Goal: Information Seeking & Learning: Learn about a topic

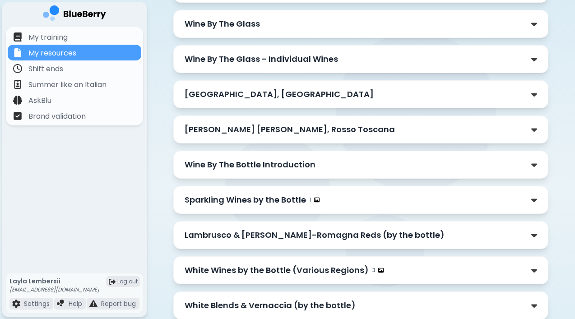
scroll to position [155, 0]
click at [210, 160] on p "Wine By The Bottle Introduction" at bounding box center [250, 164] width 131 height 13
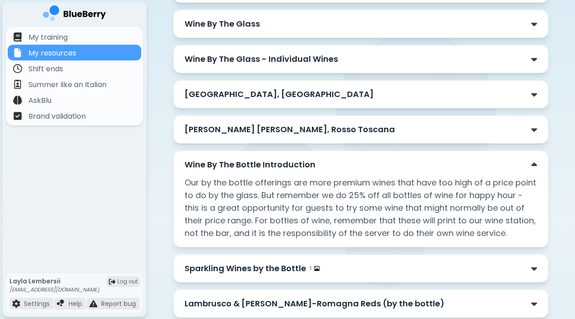
click at [527, 160] on div "Wine By The Bottle Introduction" at bounding box center [361, 164] width 353 height 13
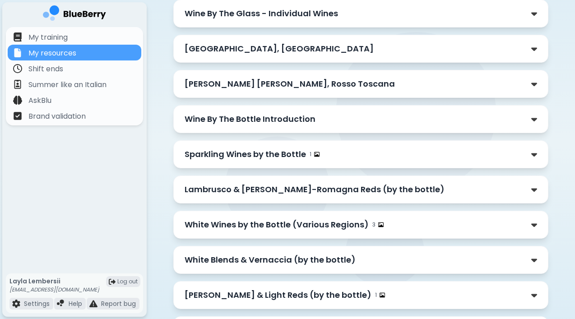
scroll to position [203, 0]
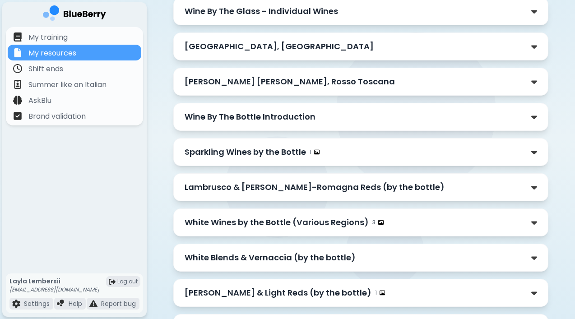
click at [397, 152] on div "Sparkling Wines by the Bottle 1" at bounding box center [361, 152] width 353 height 13
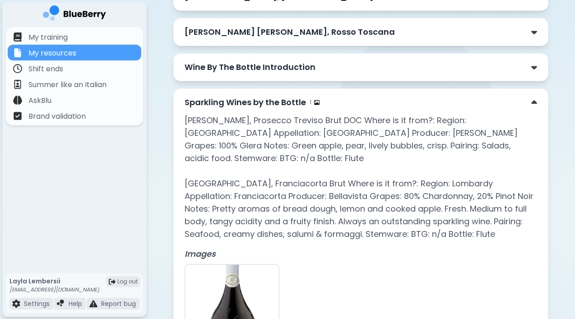
scroll to position [251, 0]
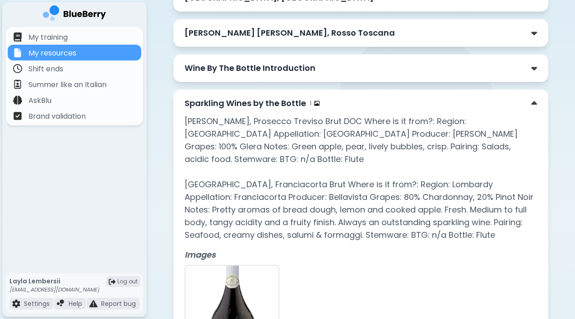
click at [397, 97] on div "Sparkling Wines by the Bottle 1 [PERSON_NAME], Prosecco Treviso Brut DOC Where …" at bounding box center [360, 231] width 375 height 285
click at [387, 106] on div "Sparkling Wines by the Bottle 1" at bounding box center [361, 103] width 353 height 13
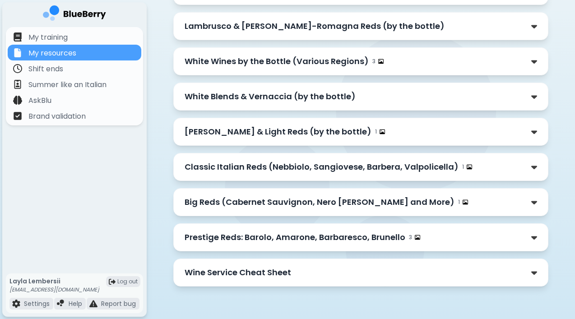
scroll to position [364, 0]
click at [286, 272] on p "Wine Service Cheat Sheet" at bounding box center [238, 272] width 106 height 13
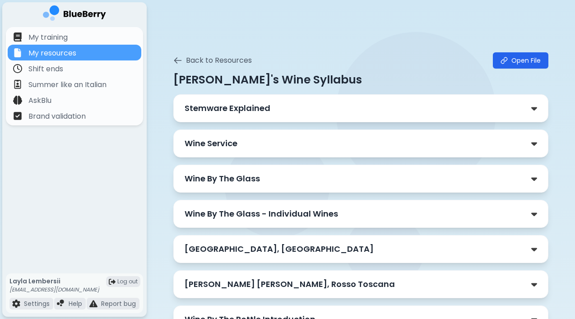
scroll to position [0, 0]
click at [178, 55] on button "Back to Resources" at bounding box center [212, 60] width 79 height 11
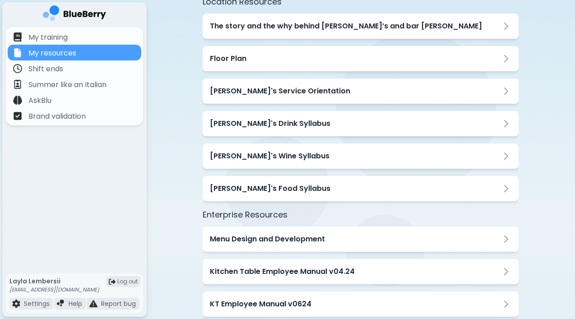
scroll to position [77, 0]
click at [240, 180] on div "[PERSON_NAME]'s Food Syllabus" at bounding box center [361, 188] width 316 height 25
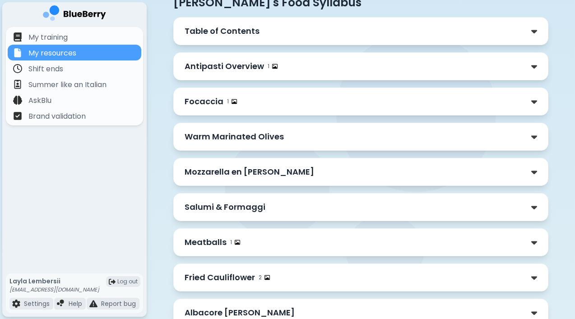
click at [237, 101] on div "Focaccia 1" at bounding box center [361, 101] width 353 height 13
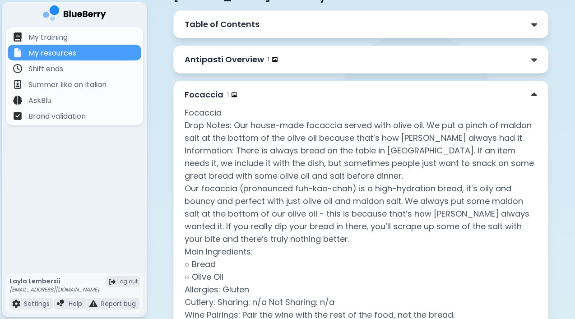
scroll to position [83, 0]
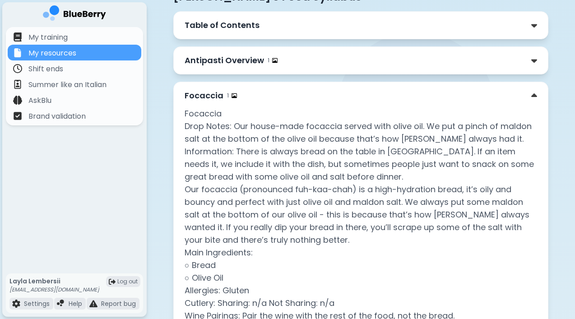
click at [285, 89] on div "Focaccia 1 Focaccia Drop Notes: Our house-made focaccia served with olive oil. …" at bounding box center [360, 269] width 375 height 374
click at [277, 97] on div "Focaccia 1" at bounding box center [361, 95] width 353 height 13
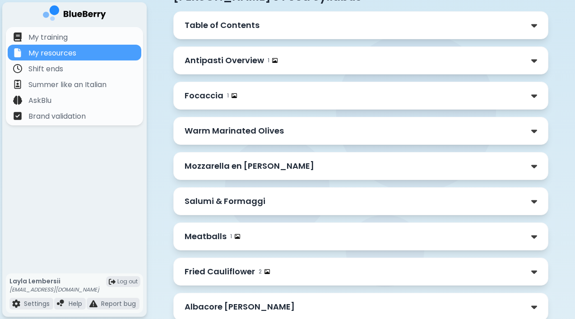
click at [307, 61] on div "Antipasti Overview 1" at bounding box center [361, 60] width 353 height 13
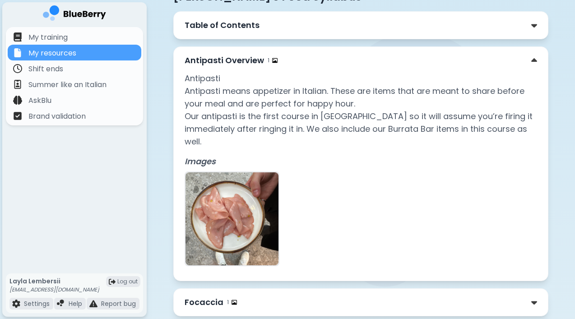
click at [333, 59] on div "Antipasti Overview 1" at bounding box center [361, 60] width 353 height 13
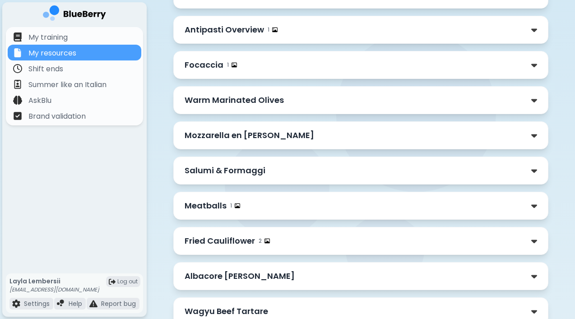
scroll to position [116, 0]
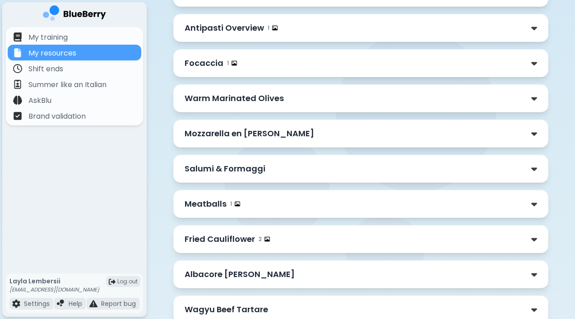
click at [302, 129] on div "Mozzarella en [PERSON_NAME]" at bounding box center [361, 133] width 353 height 13
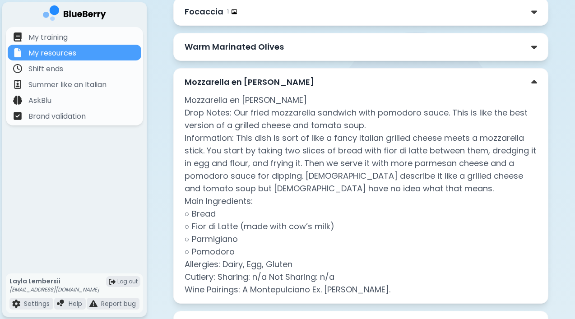
scroll to position [168, 0]
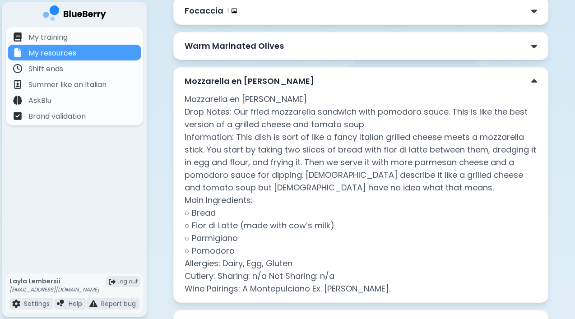
click at [303, 77] on div "Mozzarella en [PERSON_NAME]" at bounding box center [361, 81] width 353 height 13
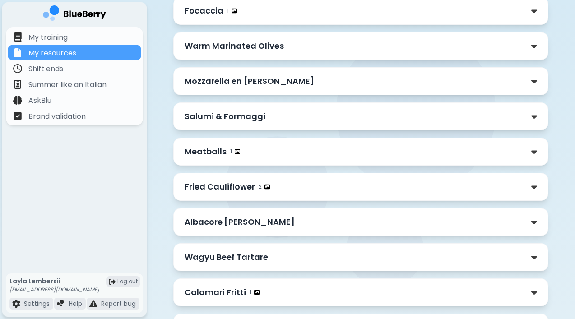
click at [282, 148] on div "Meatballs 1" at bounding box center [361, 151] width 353 height 13
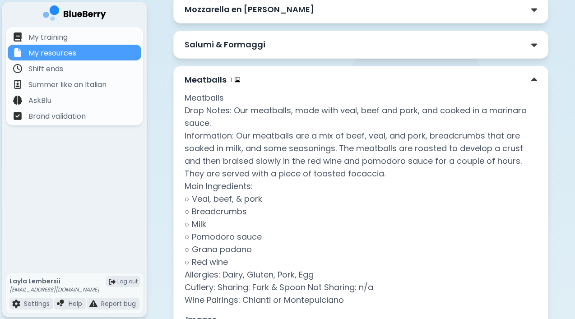
scroll to position [239, 0]
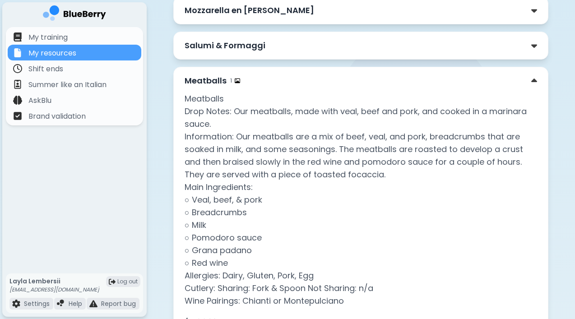
click at [353, 84] on div "Meatballs 1" at bounding box center [361, 80] width 353 height 13
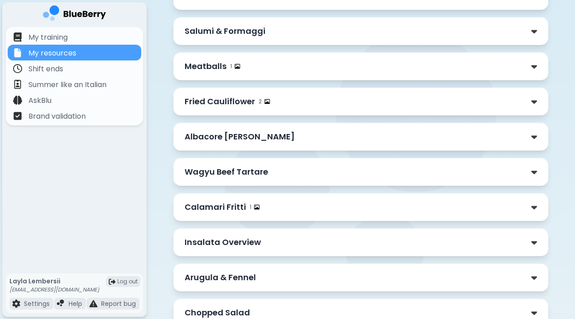
scroll to position [259, 0]
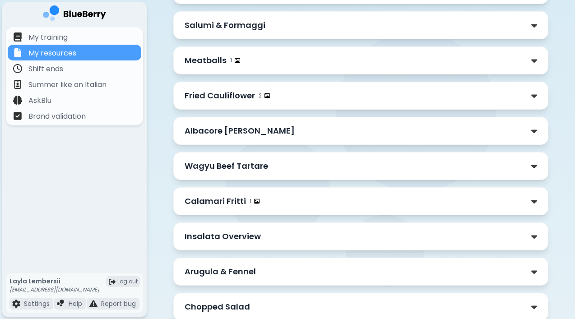
click at [352, 96] on div "Fried Cauliflower 2" at bounding box center [361, 95] width 353 height 13
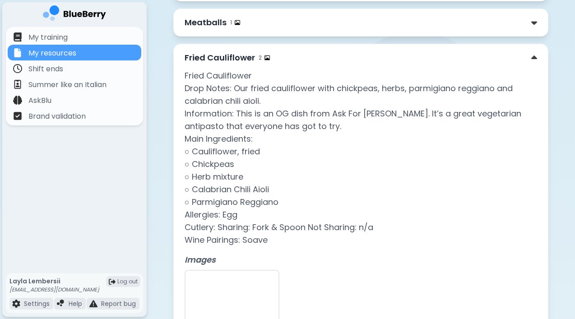
scroll to position [295, 0]
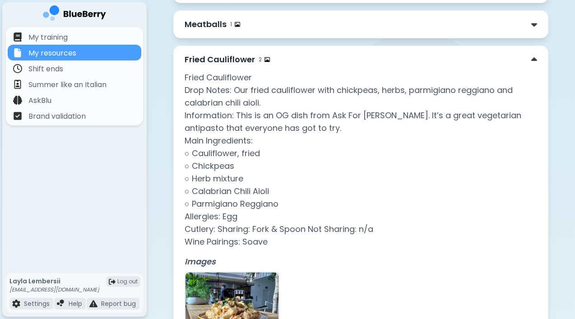
click at [323, 61] on div "Fried Cauliflower 2" at bounding box center [361, 59] width 353 height 13
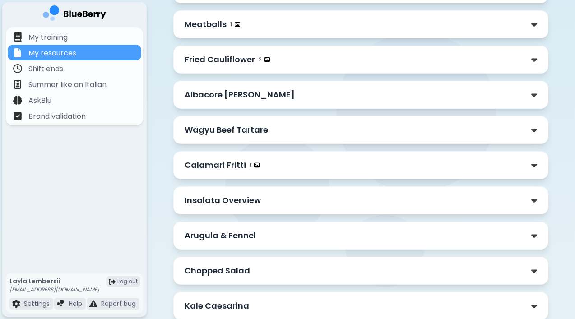
click at [318, 92] on div "Albacore [PERSON_NAME]" at bounding box center [361, 94] width 353 height 13
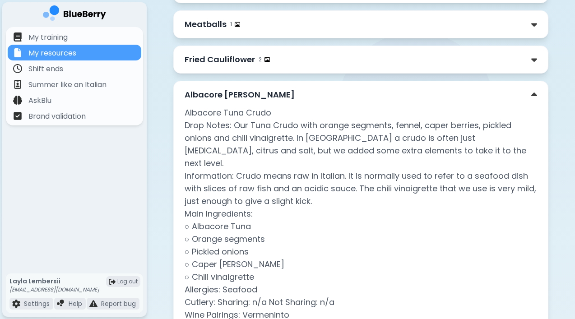
click at [318, 92] on div "Albacore [PERSON_NAME]" at bounding box center [361, 94] width 353 height 13
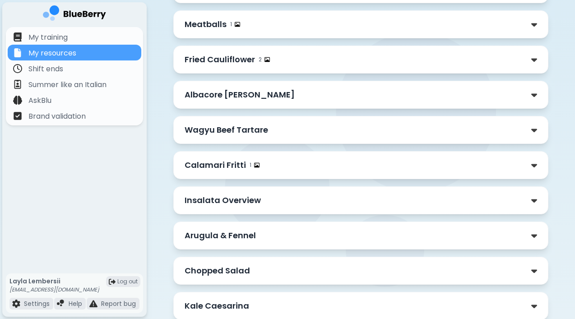
click at [318, 92] on div "Albacore [PERSON_NAME]" at bounding box center [361, 94] width 353 height 13
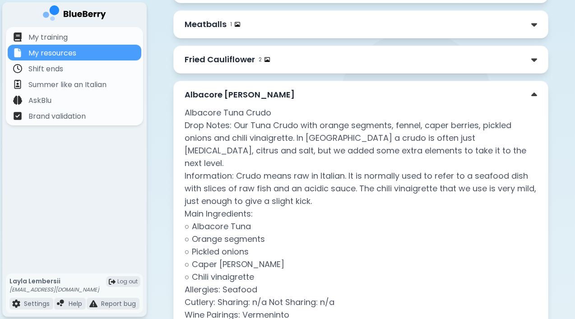
click at [318, 92] on div "Albacore [PERSON_NAME]" at bounding box center [361, 94] width 353 height 13
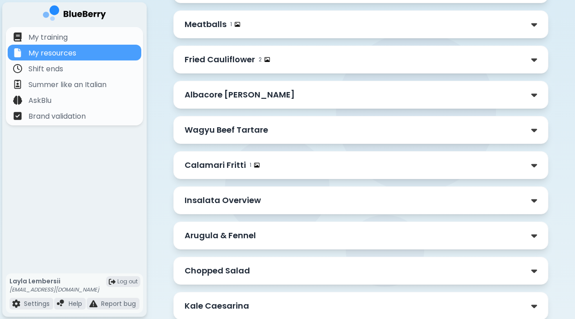
click at [304, 130] on div "Wagyu Beef Tartare" at bounding box center [361, 130] width 353 height 13
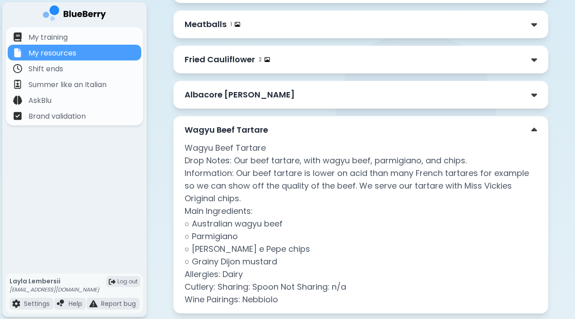
click at [304, 134] on div "Wagyu Beef Tartare" at bounding box center [361, 130] width 353 height 13
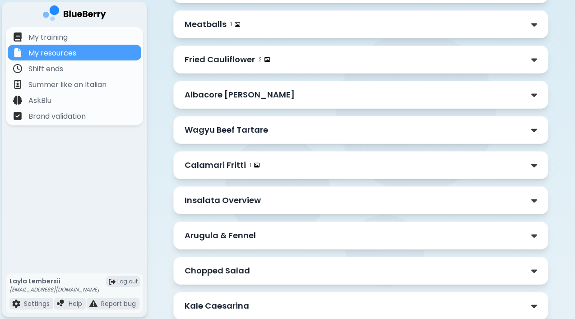
click at [301, 164] on div "Calamari Fritti 1" at bounding box center [361, 165] width 353 height 13
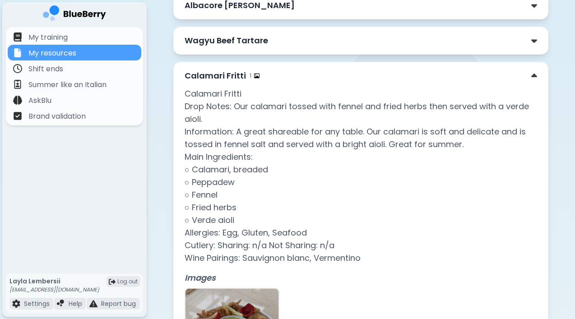
scroll to position [371, 0]
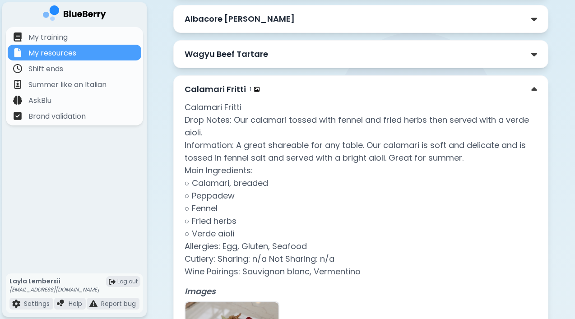
click at [270, 84] on div "Calamari Fritti 1" at bounding box center [361, 89] width 353 height 13
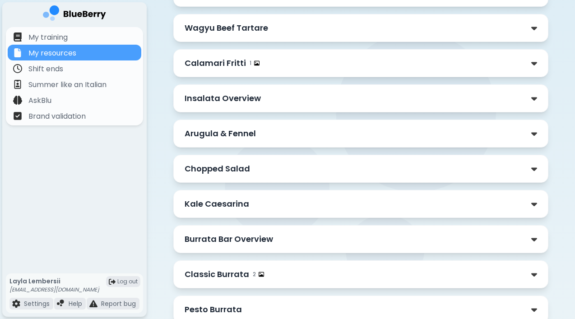
scroll to position [397, 0]
click at [273, 101] on div "Insalata Overview" at bounding box center [361, 98] width 353 height 13
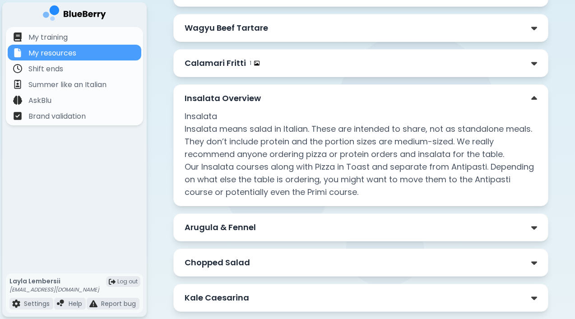
click at [273, 101] on div "Insalata Overview" at bounding box center [361, 98] width 353 height 13
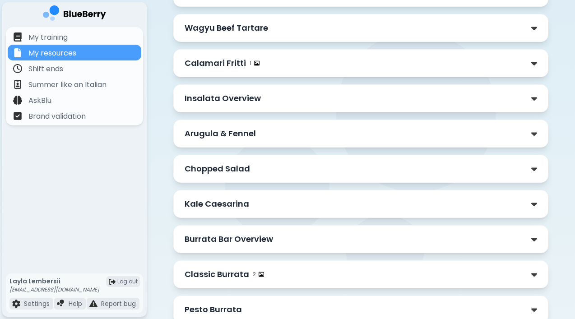
click at [256, 130] on div "Arugula & Fennel" at bounding box center [361, 133] width 353 height 13
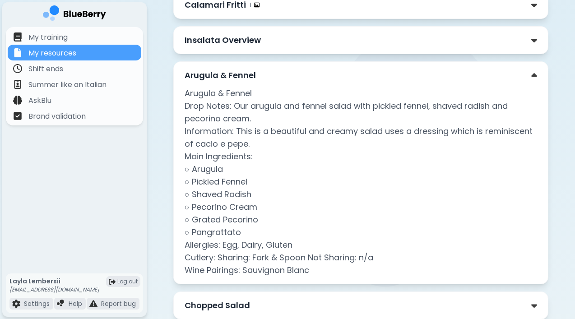
scroll to position [456, 0]
click at [246, 75] on p "Arugula & Fennel" at bounding box center [220, 75] width 71 height 13
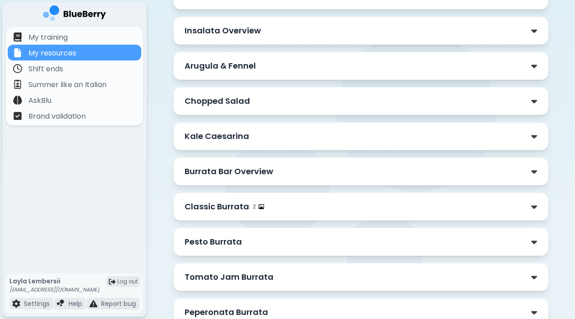
scroll to position [468, 0]
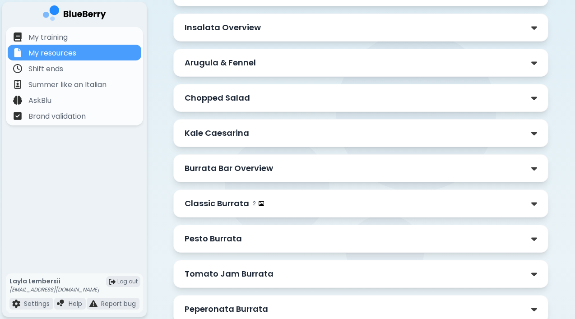
click at [252, 101] on div "Chopped Salad" at bounding box center [361, 98] width 353 height 13
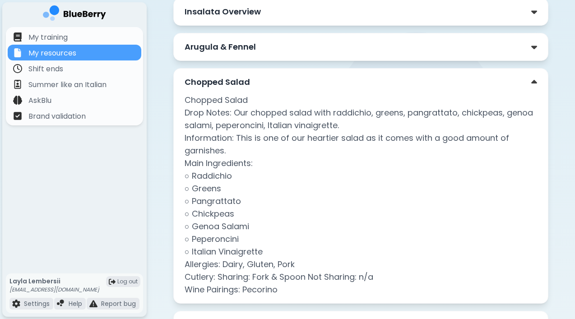
scroll to position [482, 0]
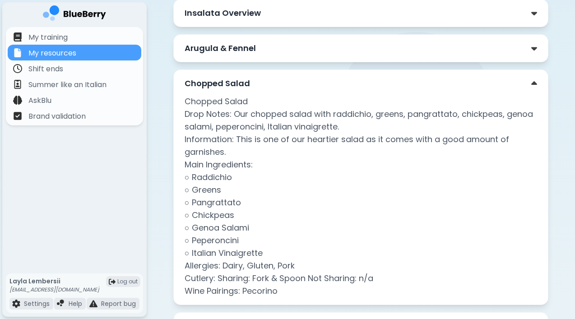
click at [238, 83] on p "Chopped Salad" at bounding box center [217, 83] width 65 height 13
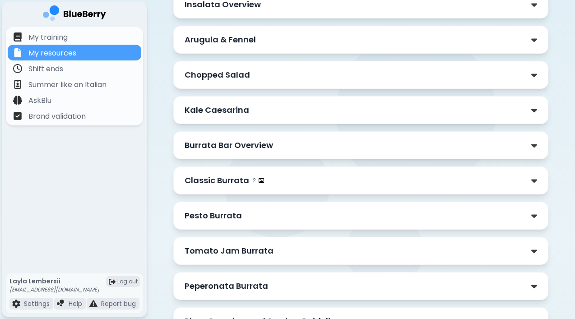
scroll to position [493, 0]
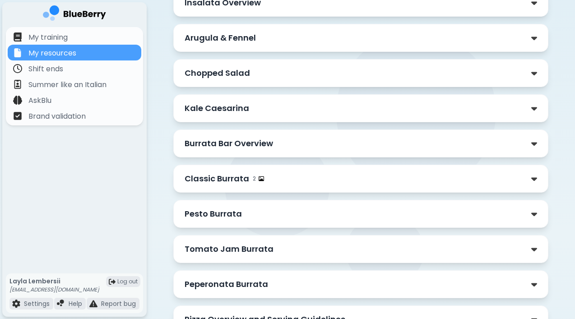
click at [240, 109] on p "Kale Caesarina" at bounding box center [217, 108] width 65 height 13
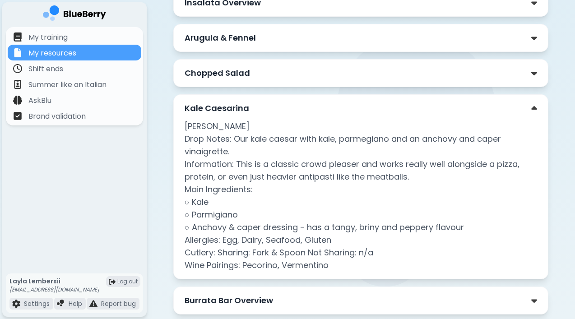
click at [245, 113] on p "Kale Caesarina" at bounding box center [217, 108] width 65 height 13
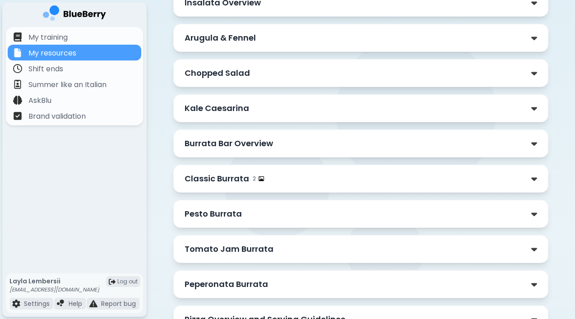
click at [275, 149] on div "Burrata Bar Overview" at bounding box center [361, 143] width 353 height 13
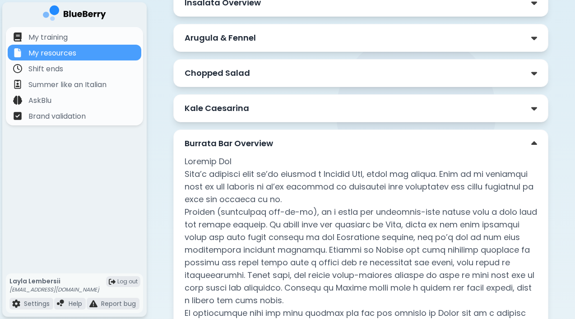
click at [275, 149] on div "Burrata Bar Overview" at bounding box center [361, 143] width 353 height 13
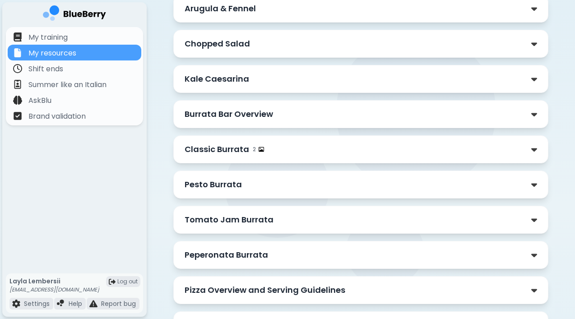
scroll to position [522, 0]
click at [275, 149] on div "Classic Burrata 2" at bounding box center [361, 149] width 353 height 13
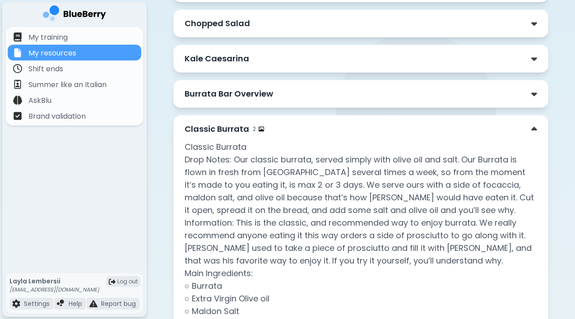
scroll to position [553, 0]
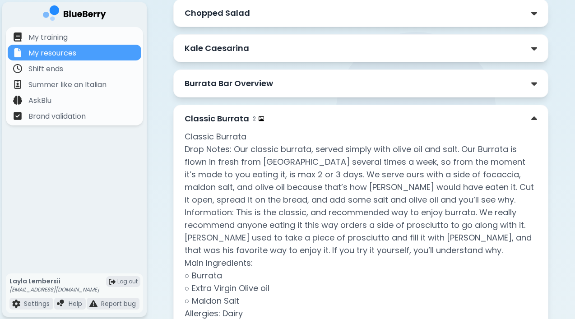
click at [275, 122] on div "Classic Burrata 2" at bounding box center [361, 118] width 353 height 13
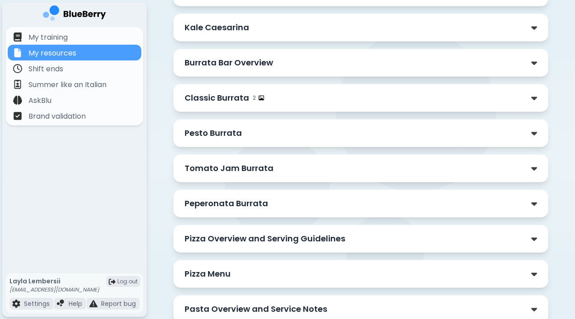
scroll to position [589, 0]
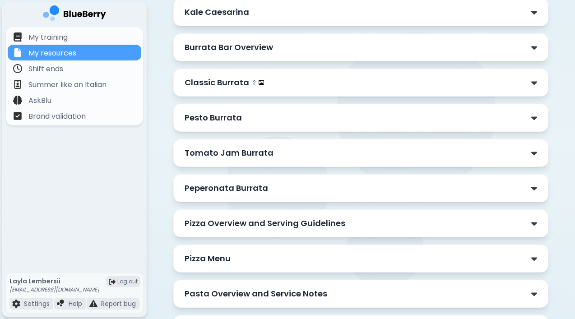
click at [268, 121] on div "Pesto Burrata" at bounding box center [361, 117] width 353 height 13
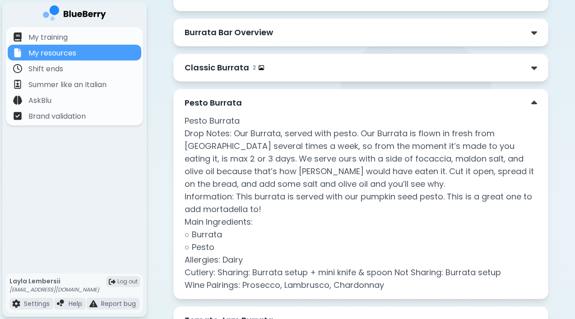
scroll to position [604, 0]
click at [254, 106] on div "Pesto Burrata" at bounding box center [361, 103] width 353 height 13
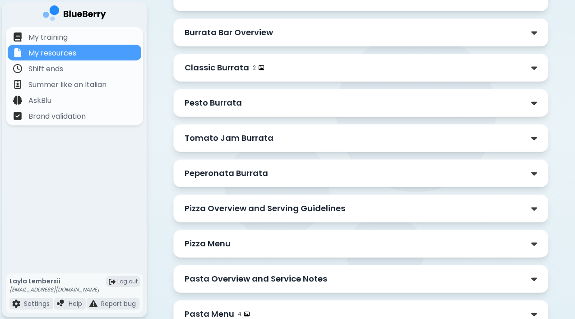
click at [257, 143] on p "Tomato Jam Burrata" at bounding box center [229, 138] width 89 height 13
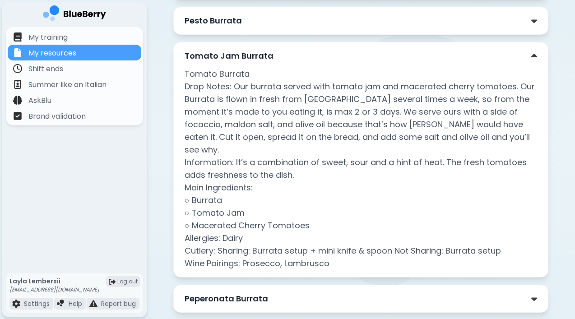
scroll to position [686, 0]
click at [267, 57] on p "Tomato Jam Burrata" at bounding box center [229, 55] width 89 height 13
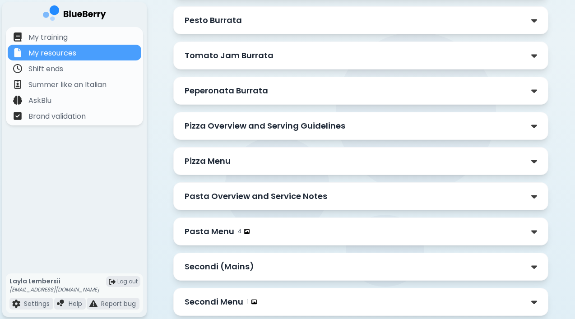
click at [267, 89] on div "Peperonata Burrata" at bounding box center [361, 90] width 353 height 13
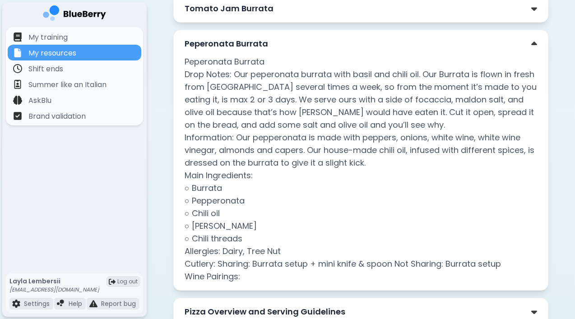
scroll to position [733, 0]
click at [291, 50] on div "Peperonata Burrata" at bounding box center [361, 44] width 353 height 13
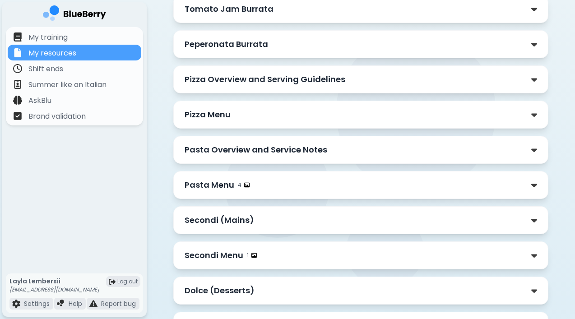
click at [299, 80] on p "Pizza Overview and Serving Guidelines" at bounding box center [265, 79] width 161 height 13
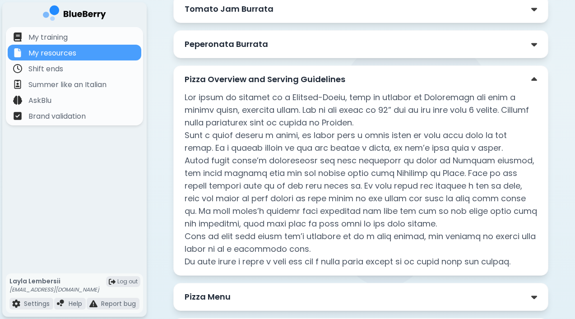
scroll to position [751, 0]
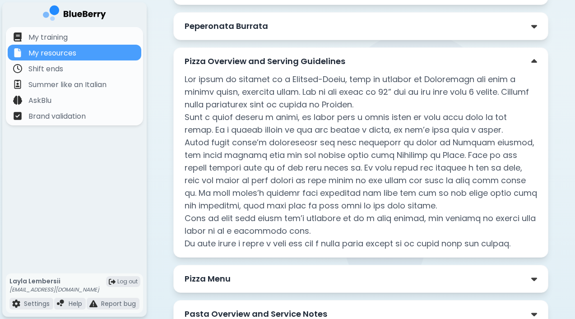
click at [293, 66] on p "Pizza Overview and Serving Guidelines" at bounding box center [265, 61] width 161 height 13
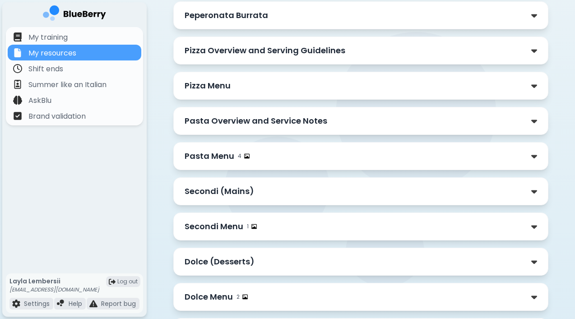
scroll to position [764, 0]
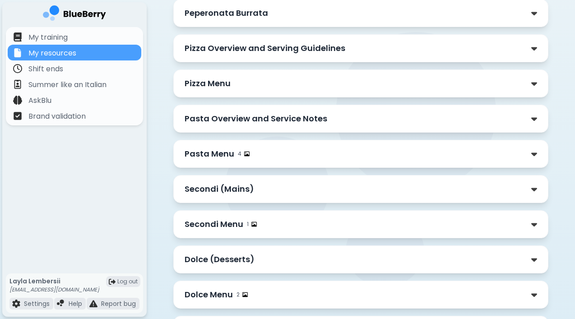
click at [294, 83] on div "Pizza Menu" at bounding box center [361, 83] width 353 height 13
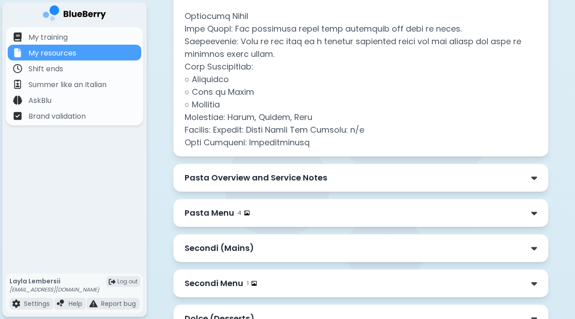
scroll to position [2217, 0]
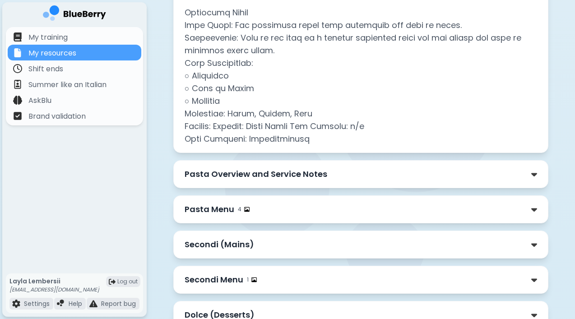
click at [335, 186] on div "Pasta Overview and Service Notes" at bounding box center [360, 174] width 375 height 28
click at [327, 174] on div "Pasta Overview and Service Notes" at bounding box center [361, 174] width 353 height 13
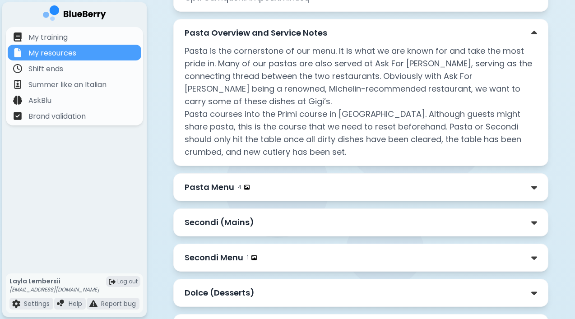
scroll to position [2370, 0]
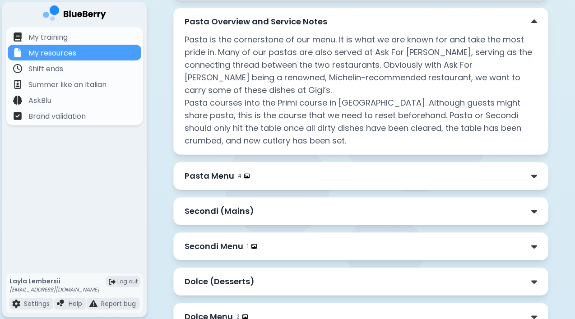
click at [307, 171] on div "Pasta Menu 4" at bounding box center [360, 176] width 375 height 28
click at [297, 170] on div "Pasta Menu 4" at bounding box center [361, 176] width 353 height 13
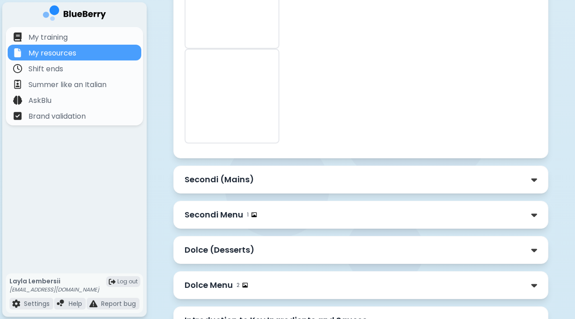
scroll to position [3902, 0]
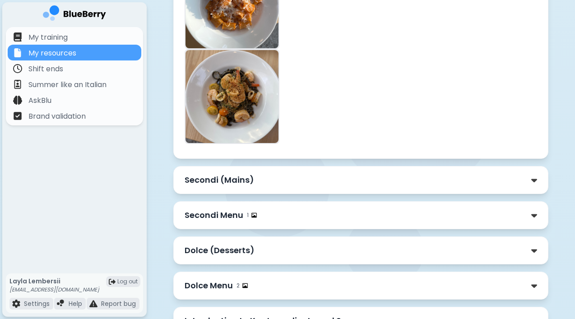
click at [398, 166] on div "Secondi (Mains)" at bounding box center [360, 180] width 375 height 28
click at [374, 174] on div "Secondi (Mains)" at bounding box center [361, 180] width 353 height 13
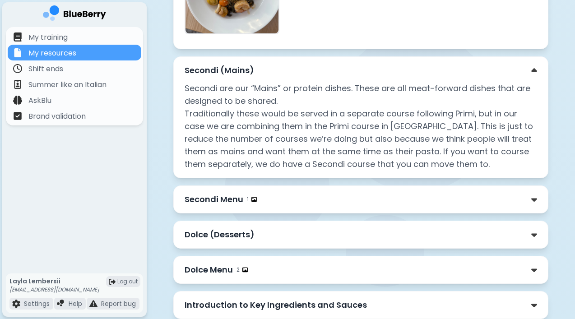
scroll to position [4014, 0]
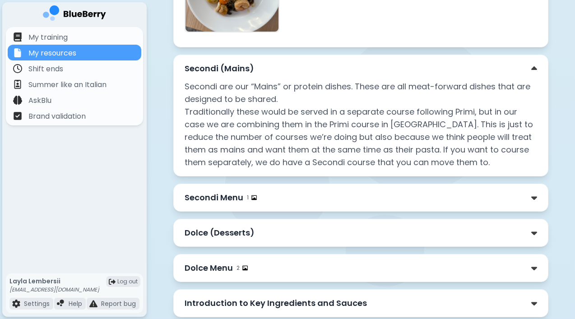
click at [327, 191] on div "Secondi Menu 1" at bounding box center [361, 197] width 353 height 13
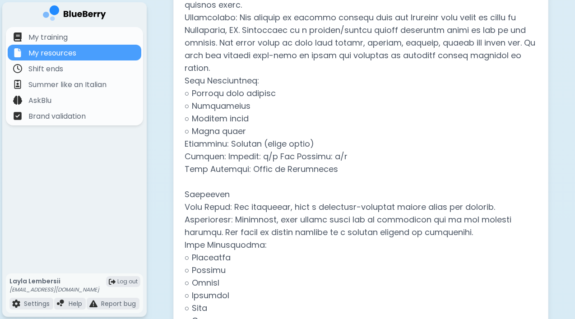
scroll to position [4251, 0]
